Goal: Task Accomplishment & Management: Manage account settings

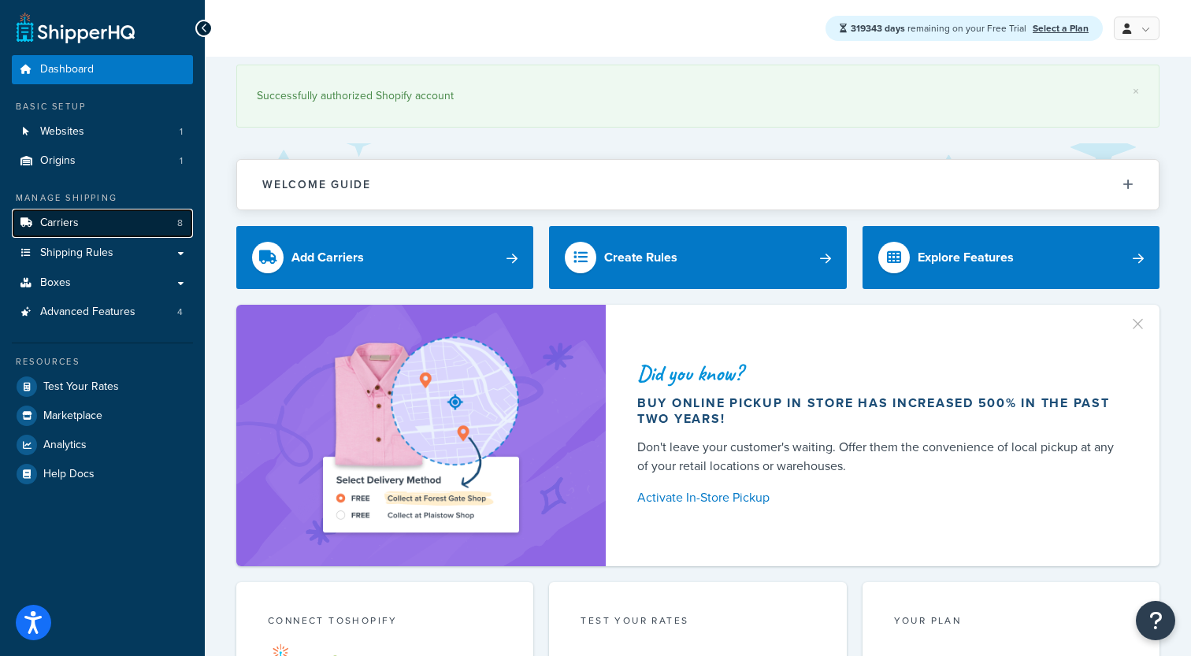
click at [80, 226] on link "Carriers 8" at bounding box center [102, 223] width 181 height 29
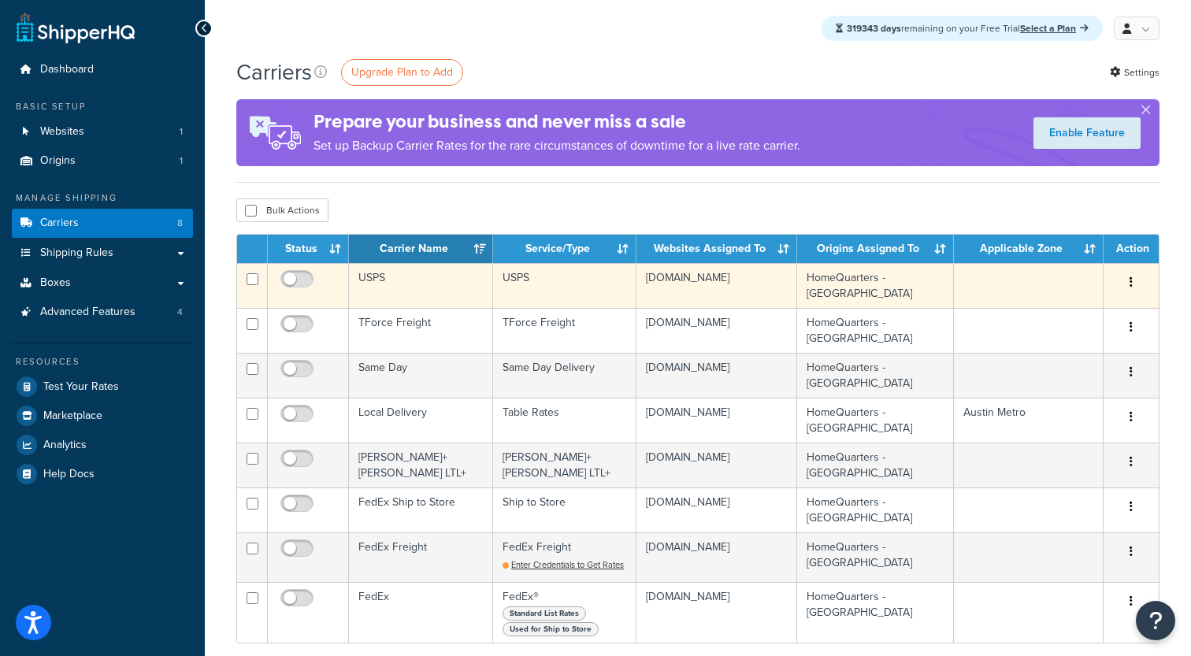
click at [370, 280] on td "USPS" at bounding box center [421, 285] width 144 height 45
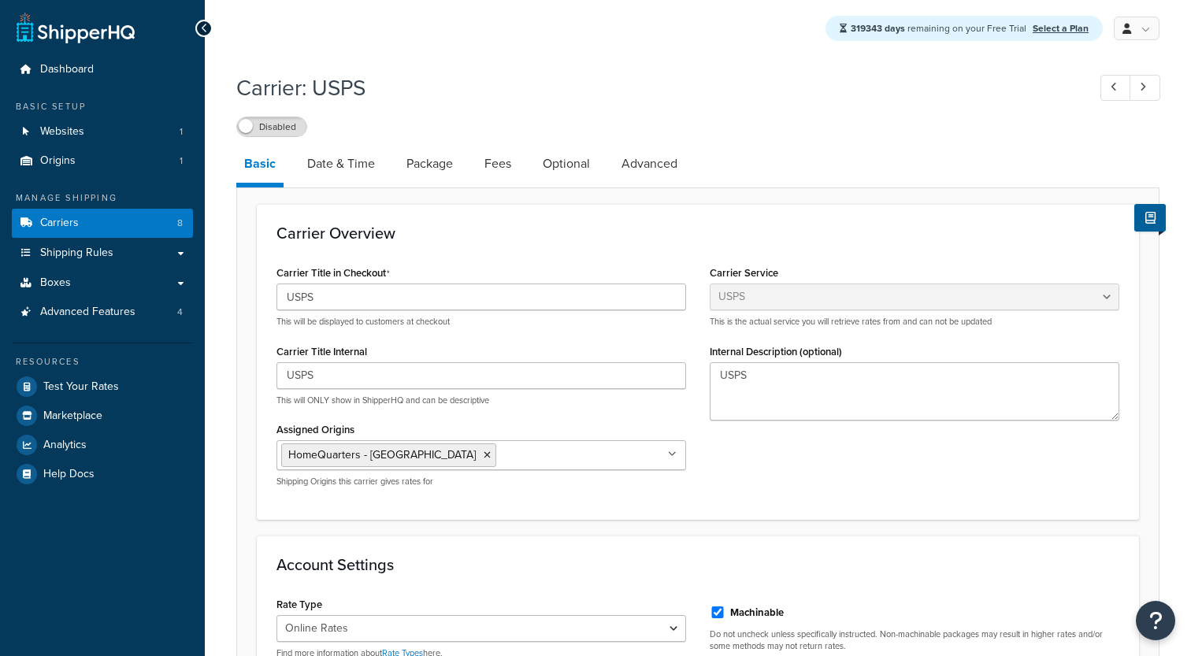
select select "usps"
select select "ONLINE"
click at [632, 166] on link "Advanced" at bounding box center [650, 164] width 72 height 38
select select "false"
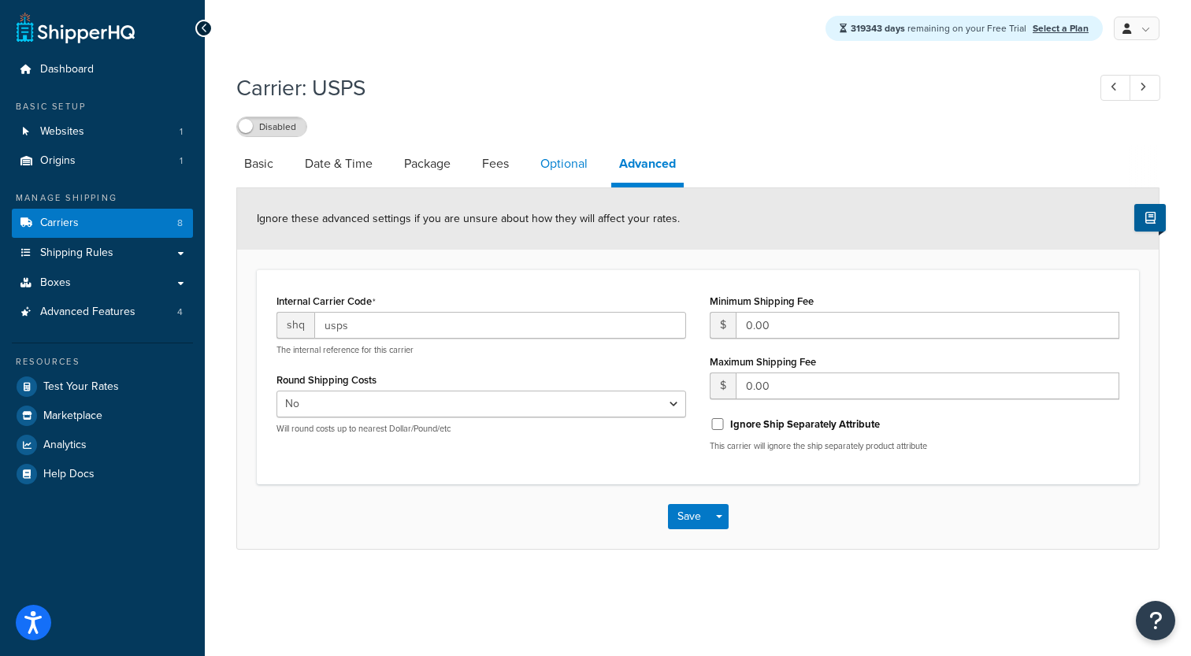
click at [575, 164] on link "Optional" at bounding box center [564, 164] width 63 height 38
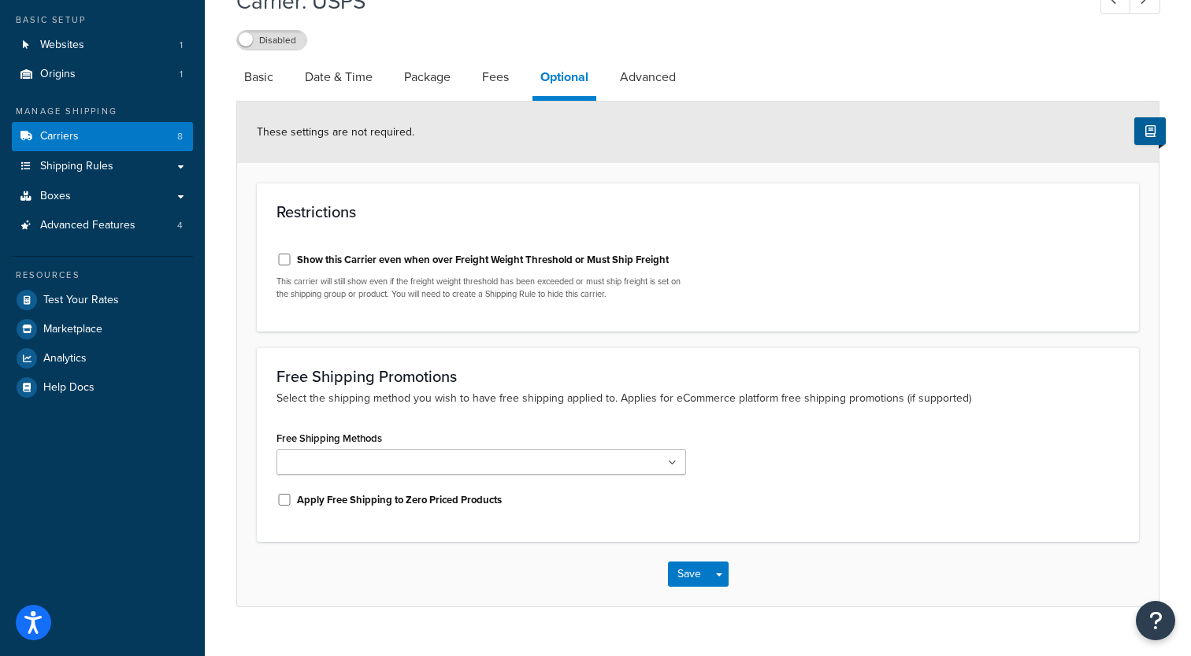
scroll to position [89, 0]
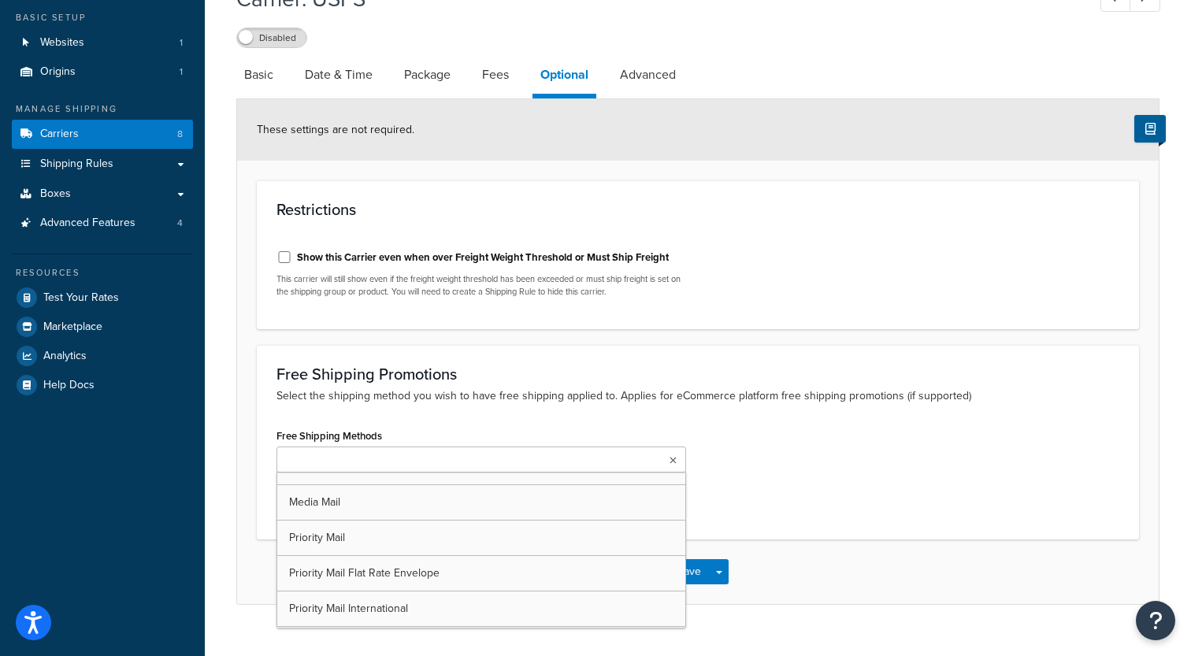
click at [475, 463] on ul at bounding box center [482, 460] width 410 height 26
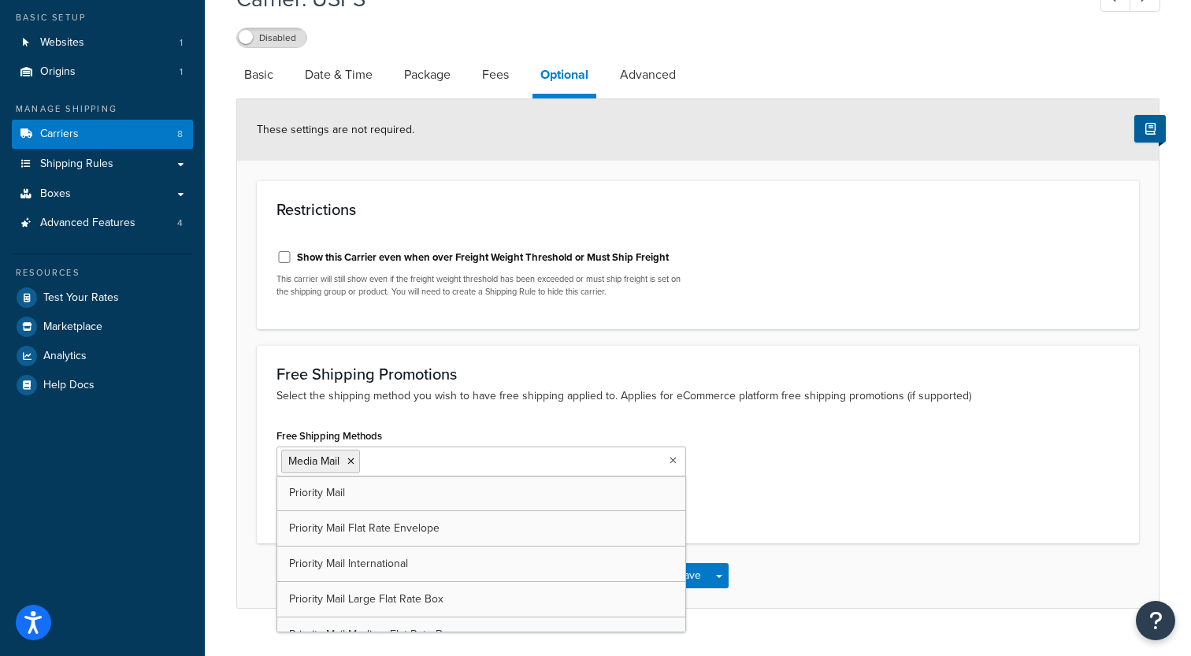
click at [457, 383] on h3 "Free Shipping Promotions" at bounding box center [698, 374] width 843 height 17
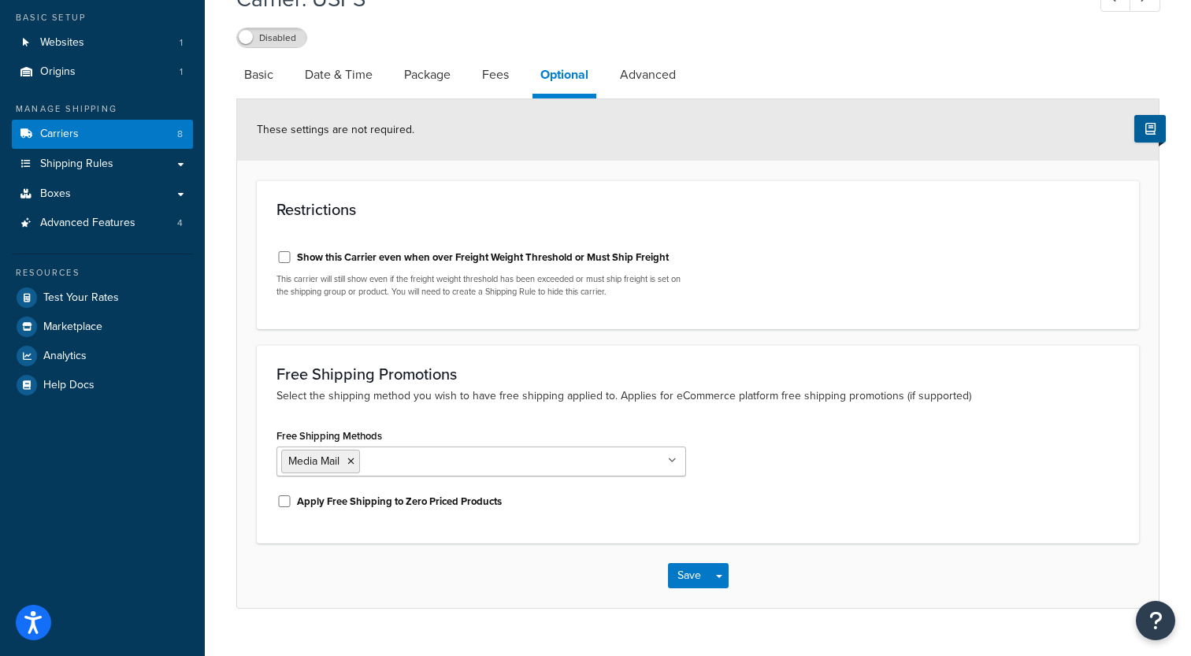
click at [364, 501] on label "Apply Free Shipping to Zero Priced Products" at bounding box center [399, 502] width 205 height 14
click at [292, 501] on input "Apply Free Shipping to Zero Priced Products" at bounding box center [285, 502] width 16 height 12
click at [364, 501] on label "Apply Free Shipping to Zero Priced Products" at bounding box center [399, 502] width 205 height 14
click at [292, 501] on input "Apply Free Shipping to Zero Priced Products" at bounding box center [285, 502] width 16 height 12
checkbox input "false"
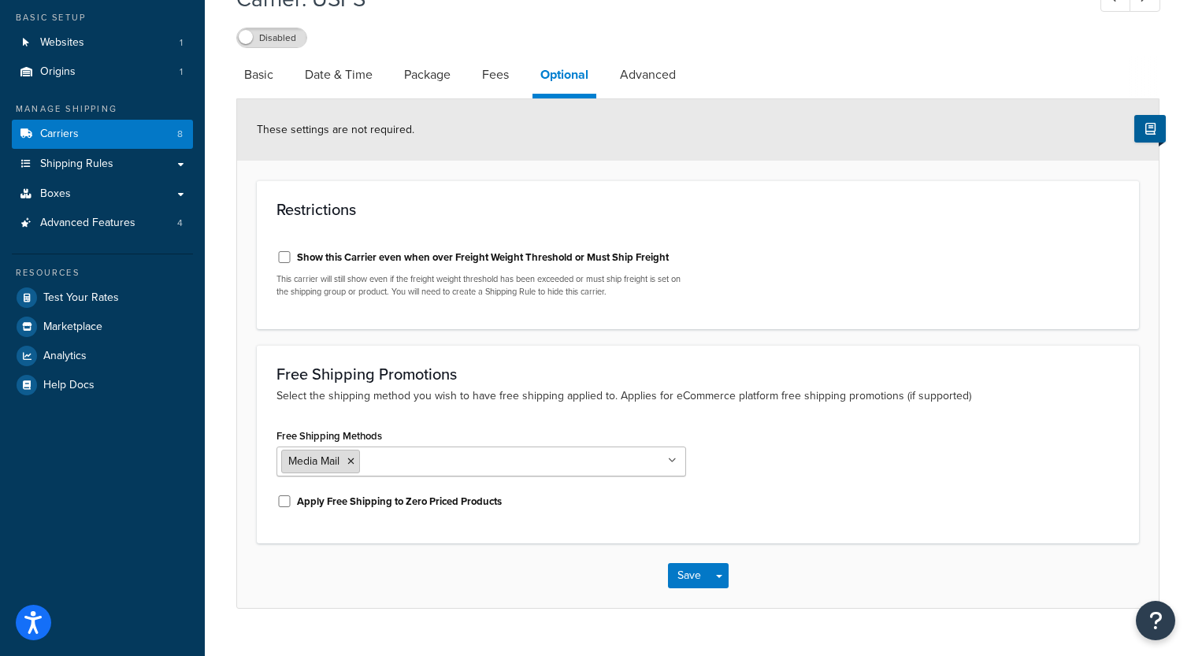
click at [353, 464] on icon at bounding box center [350, 461] width 7 height 9
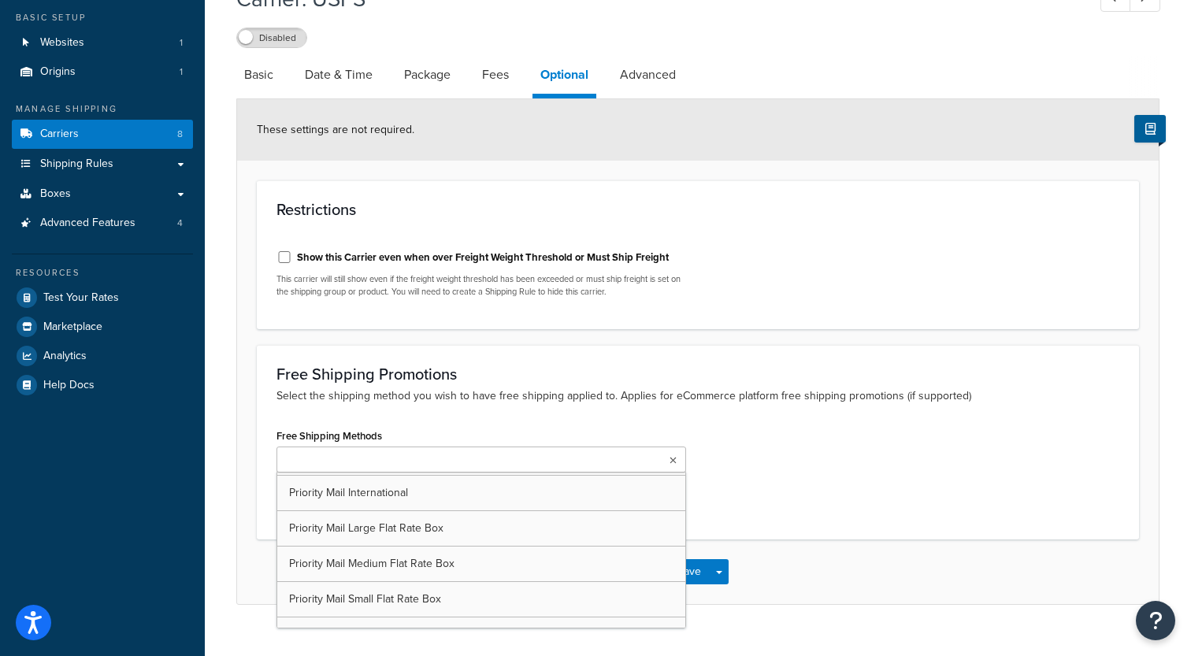
scroll to position [140, 0]
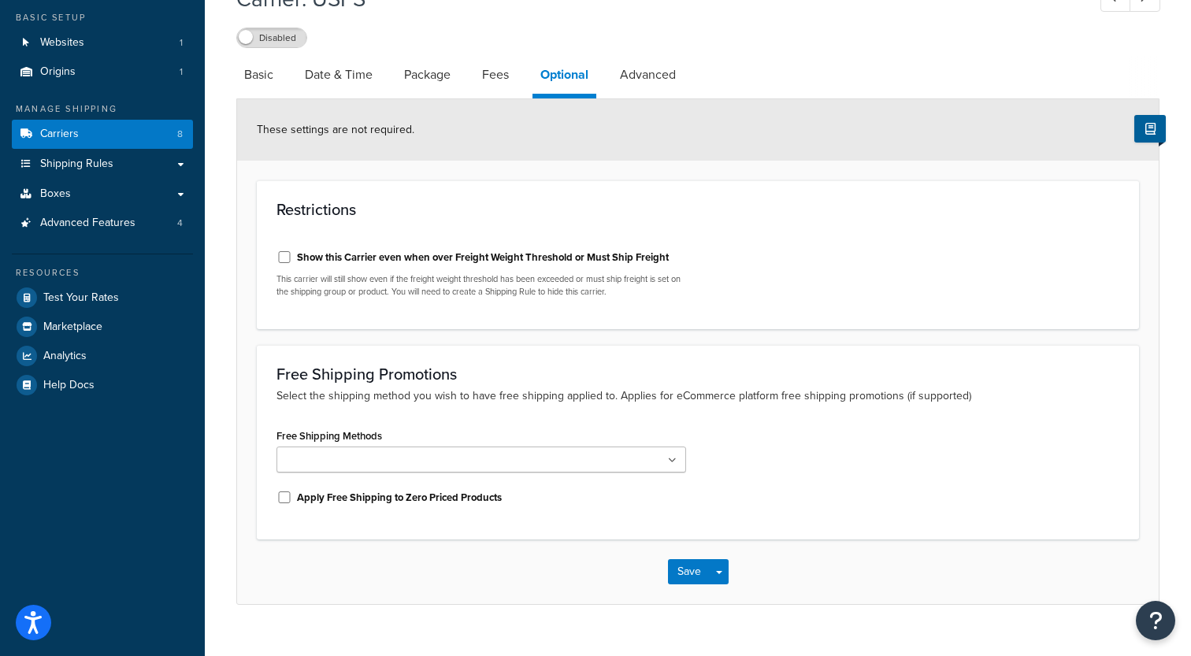
click at [797, 379] on h3 "Free Shipping Promotions" at bounding box center [698, 374] width 843 height 17
